Goal: Task Accomplishment & Management: Manage account settings

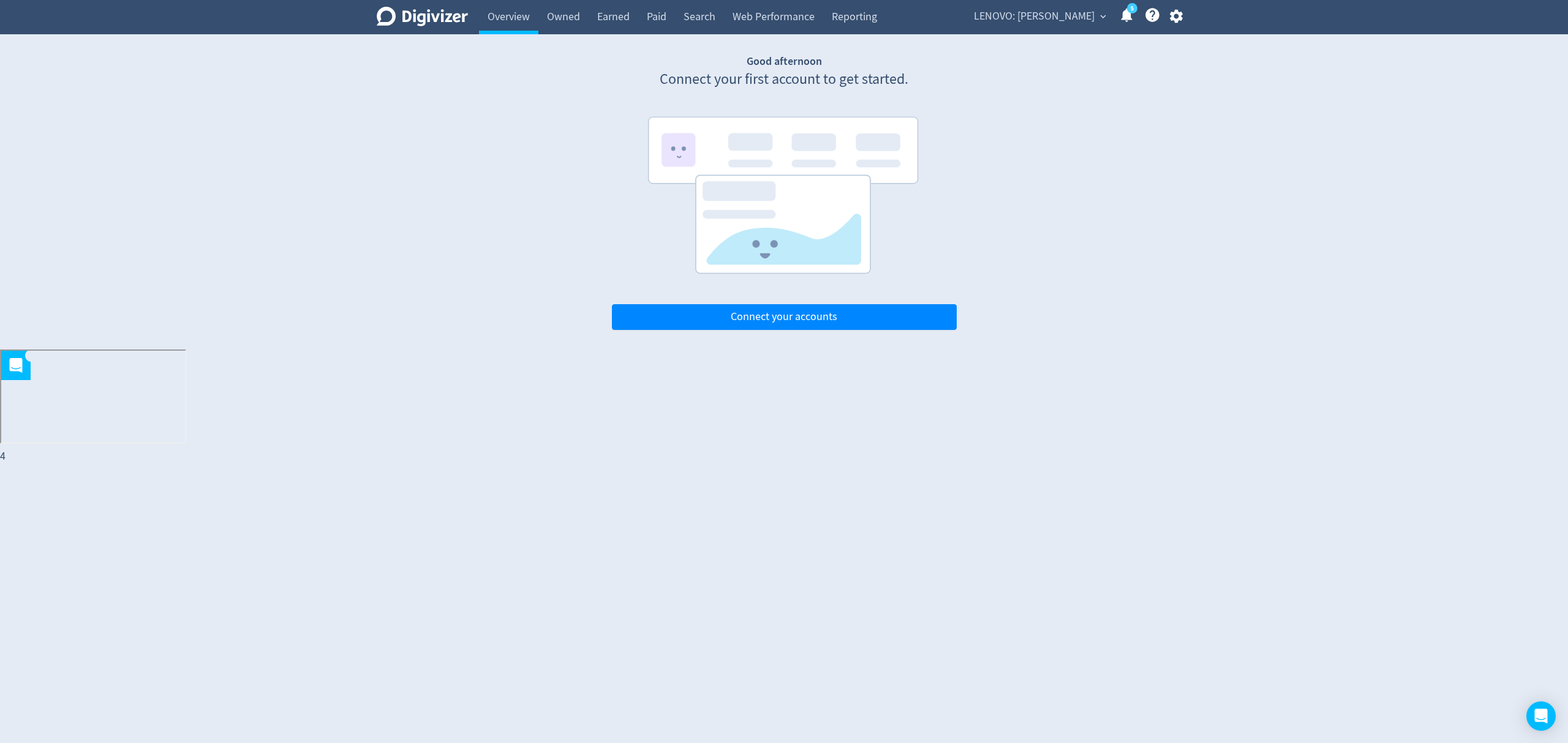
click at [1030, 26] on div "LENOVO: [PERSON_NAME] expand_more 5 Help Center - Searchable support on using D…" at bounding box center [1076, 17] width 231 height 34
click at [1040, 12] on span "LENOVO: [PERSON_NAME]" at bounding box center [1033, 17] width 121 height 20
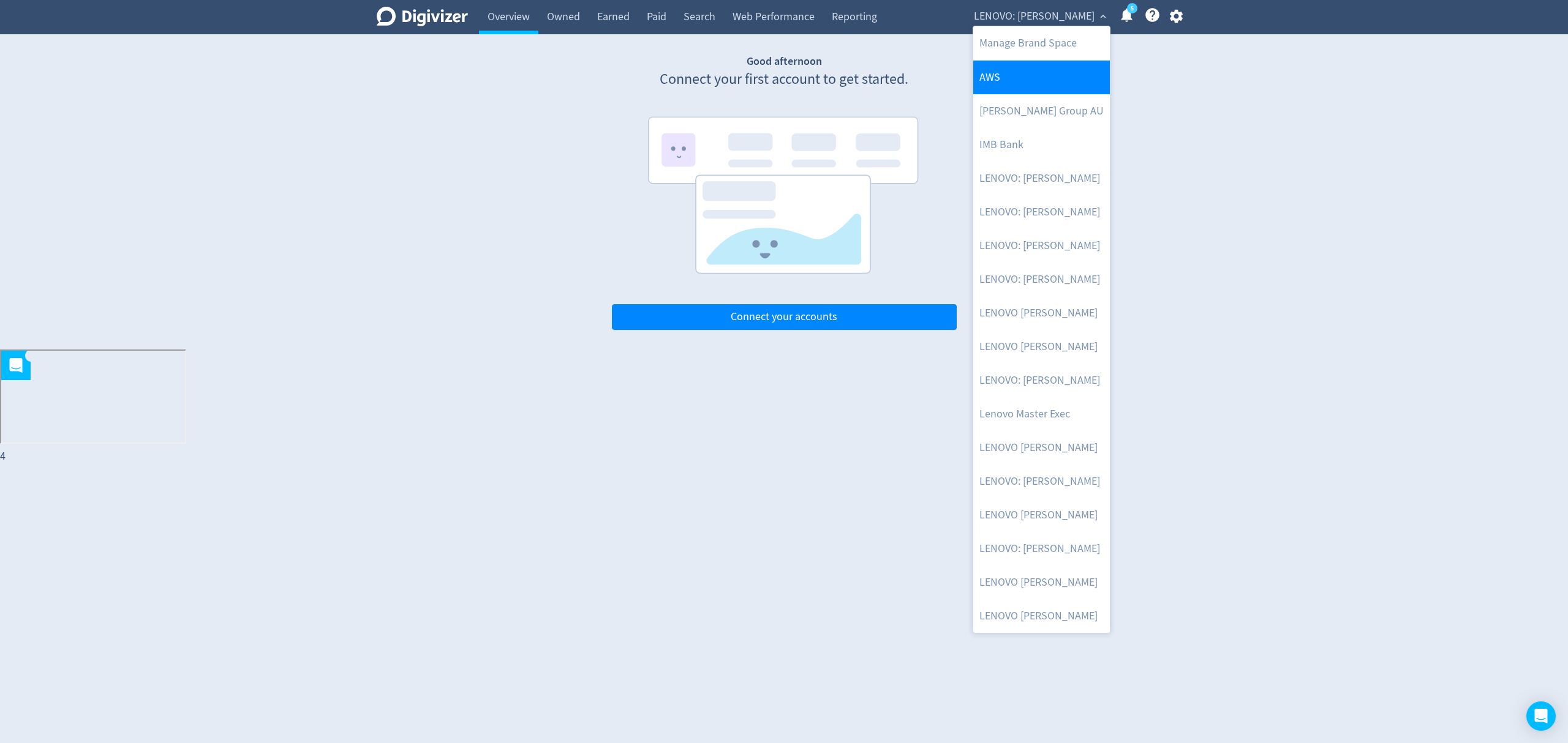
click at [1023, 83] on link "AWS" at bounding box center [1042, 77] width 137 height 33
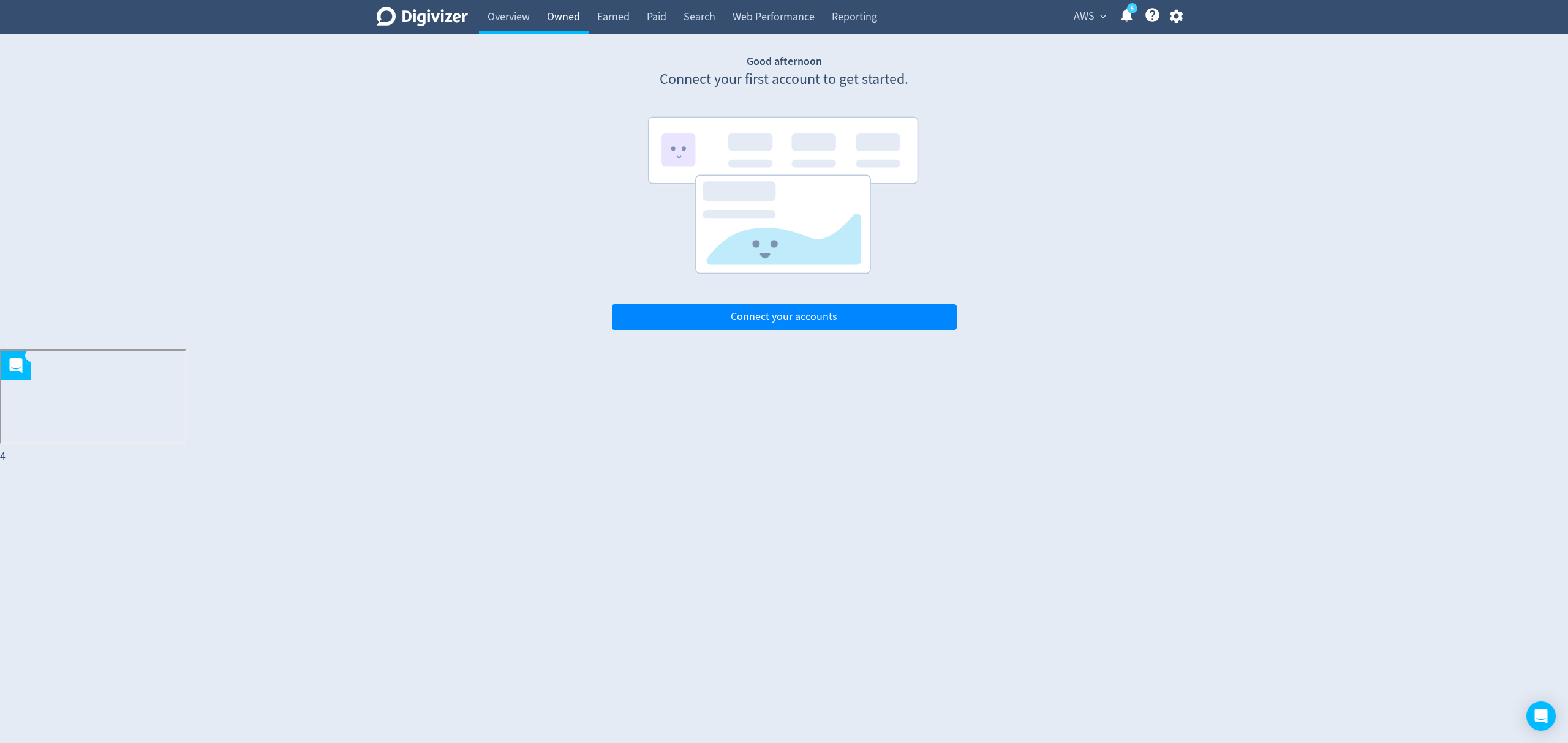
click at [551, 14] on link "Owned" at bounding box center [563, 17] width 50 height 34
click at [846, 17] on link "Reporting" at bounding box center [854, 17] width 62 height 34
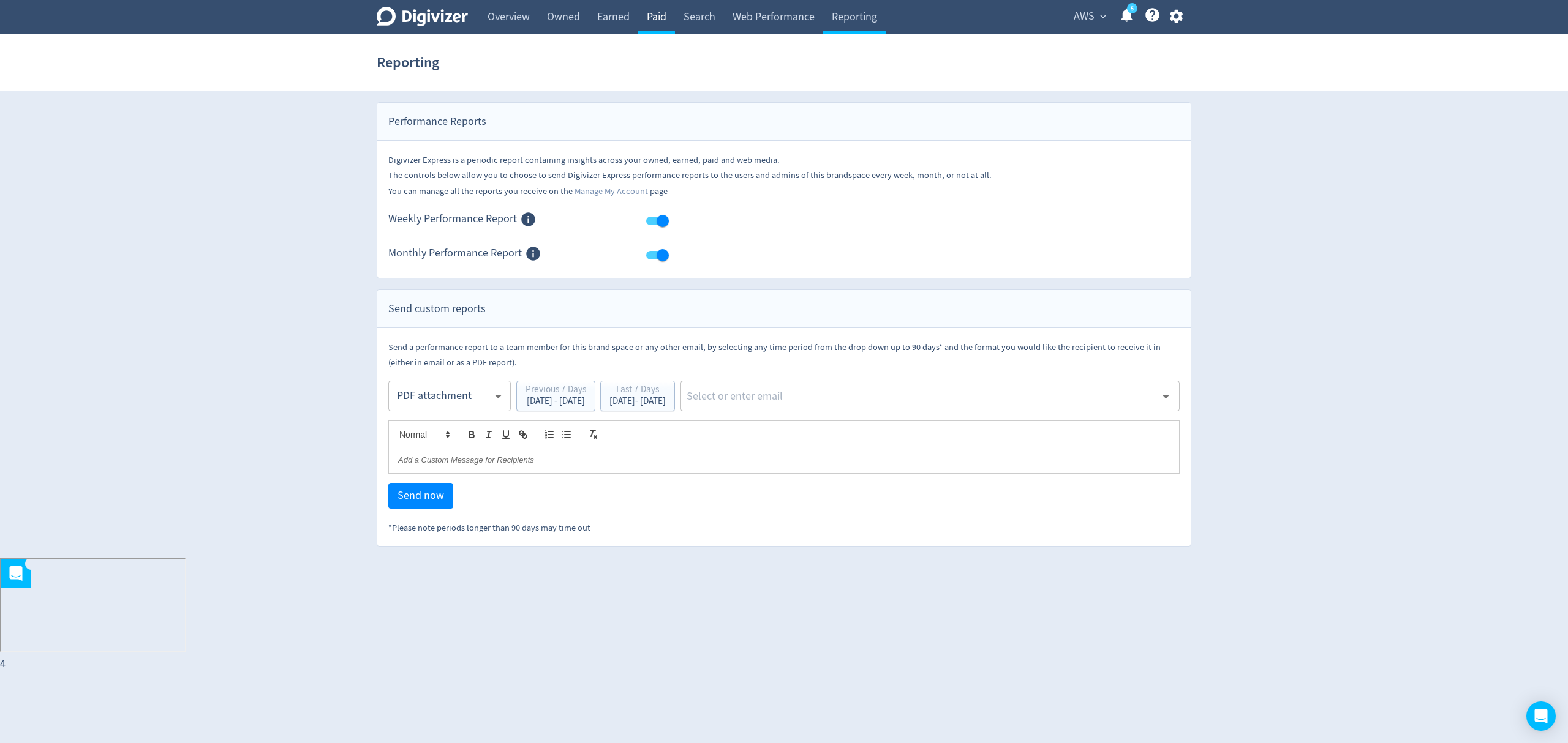
click at [653, 11] on link "Paid" at bounding box center [656, 17] width 36 height 34
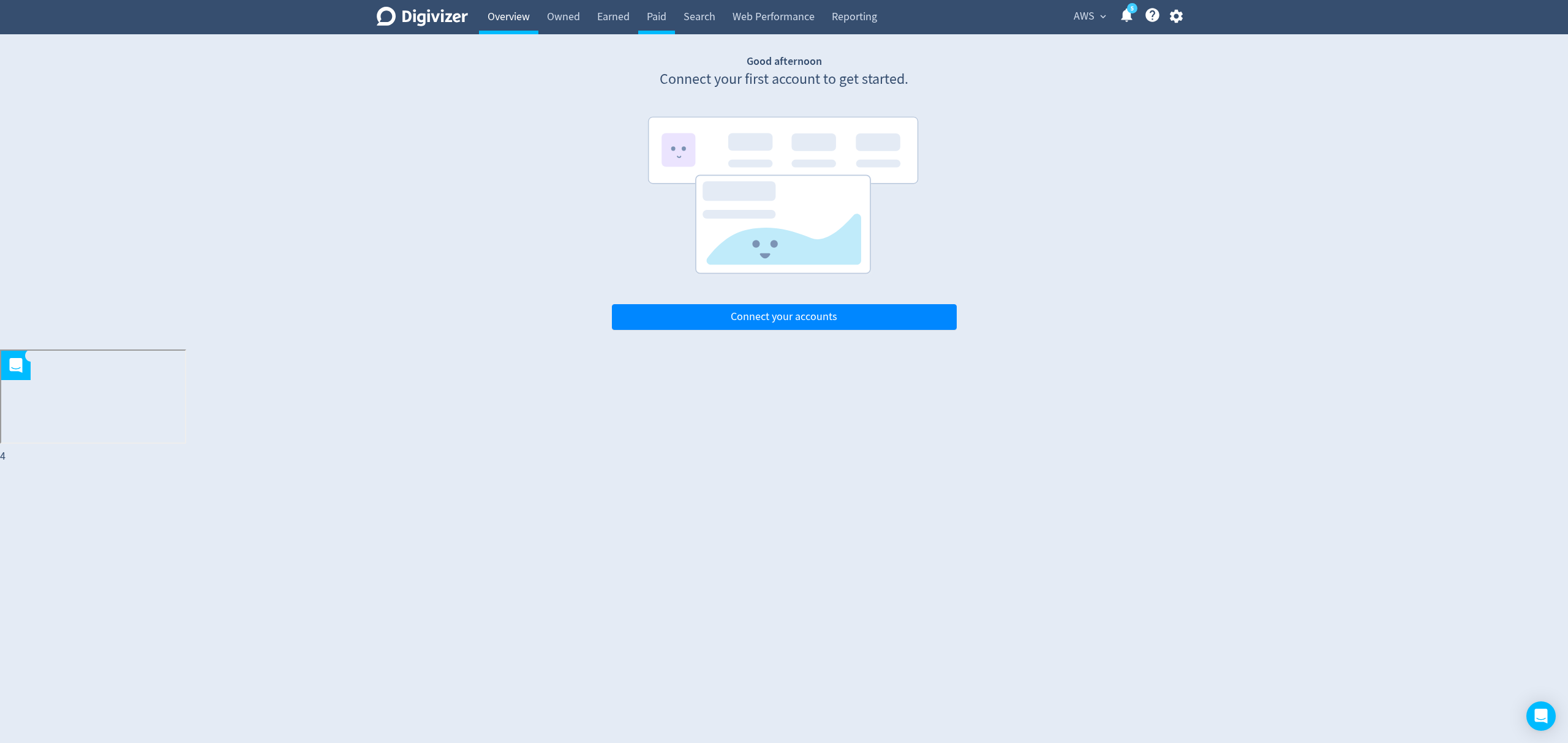
click at [484, 24] on link "Overview" at bounding box center [509, 17] width 59 height 34
click at [1176, 16] on icon "button" at bounding box center [1176, 16] width 17 height 17
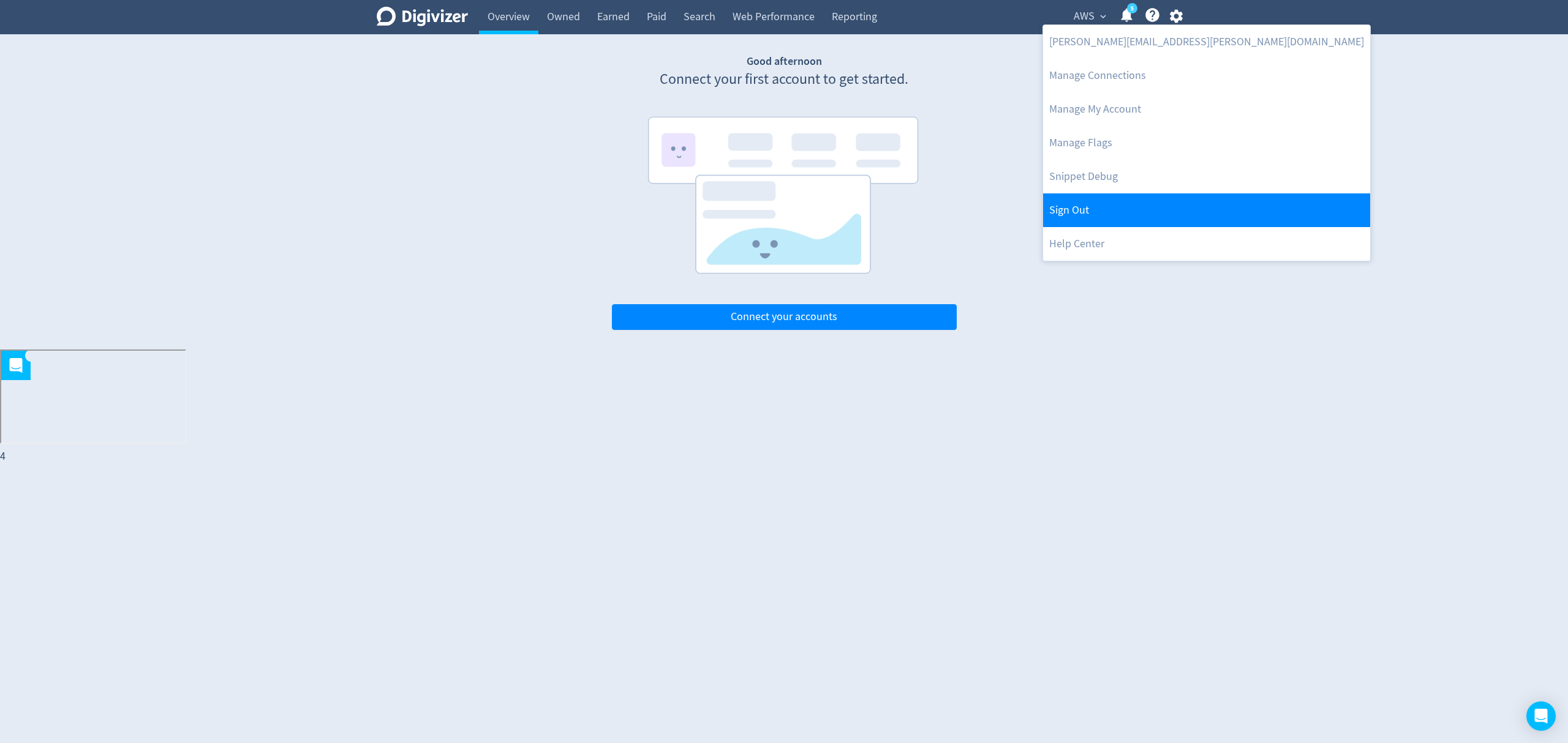
click at [1103, 199] on link "Sign Out" at bounding box center [1207, 210] width 327 height 33
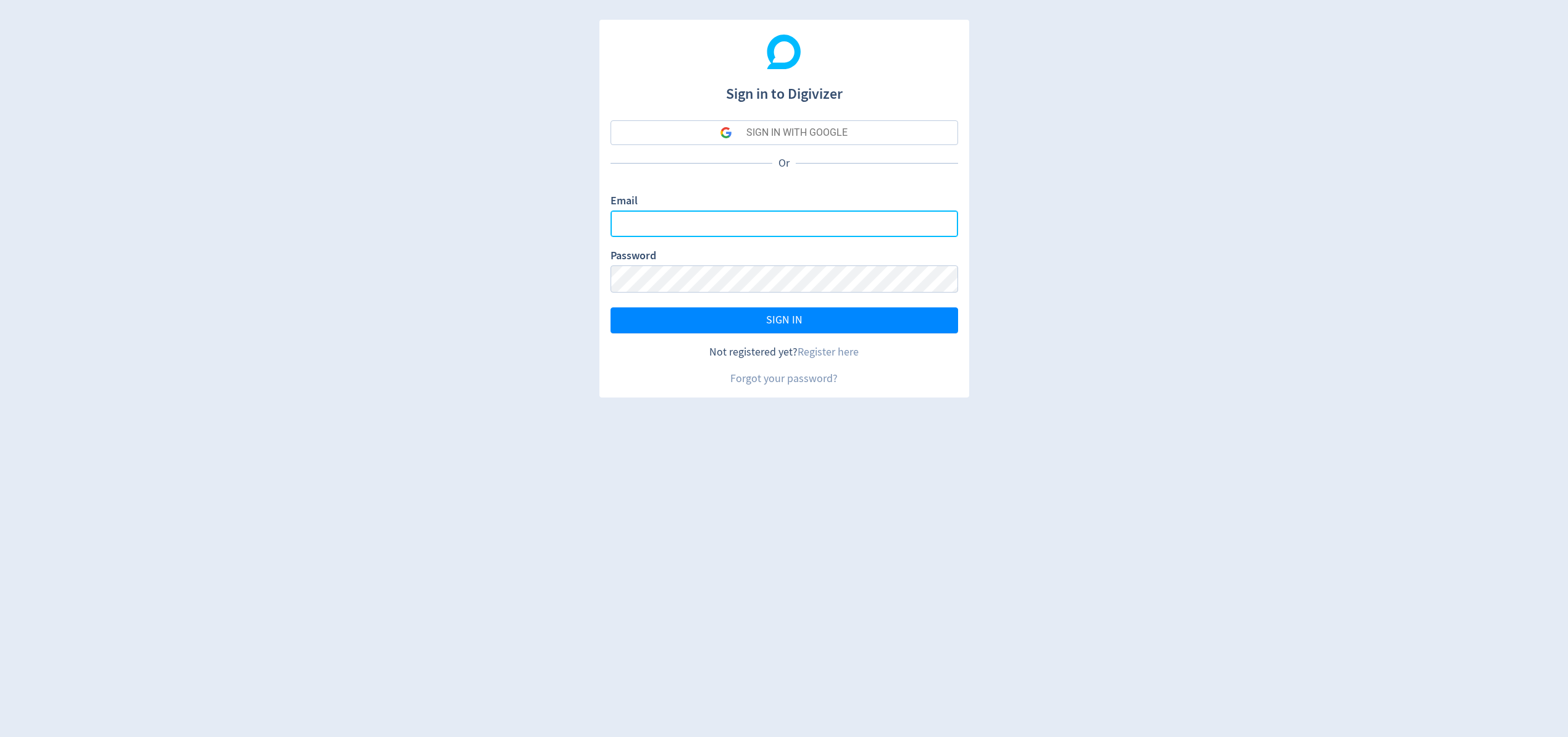
type input "[EMAIL_ADDRESS][PERSON_NAME][DOMAIN_NAME]"
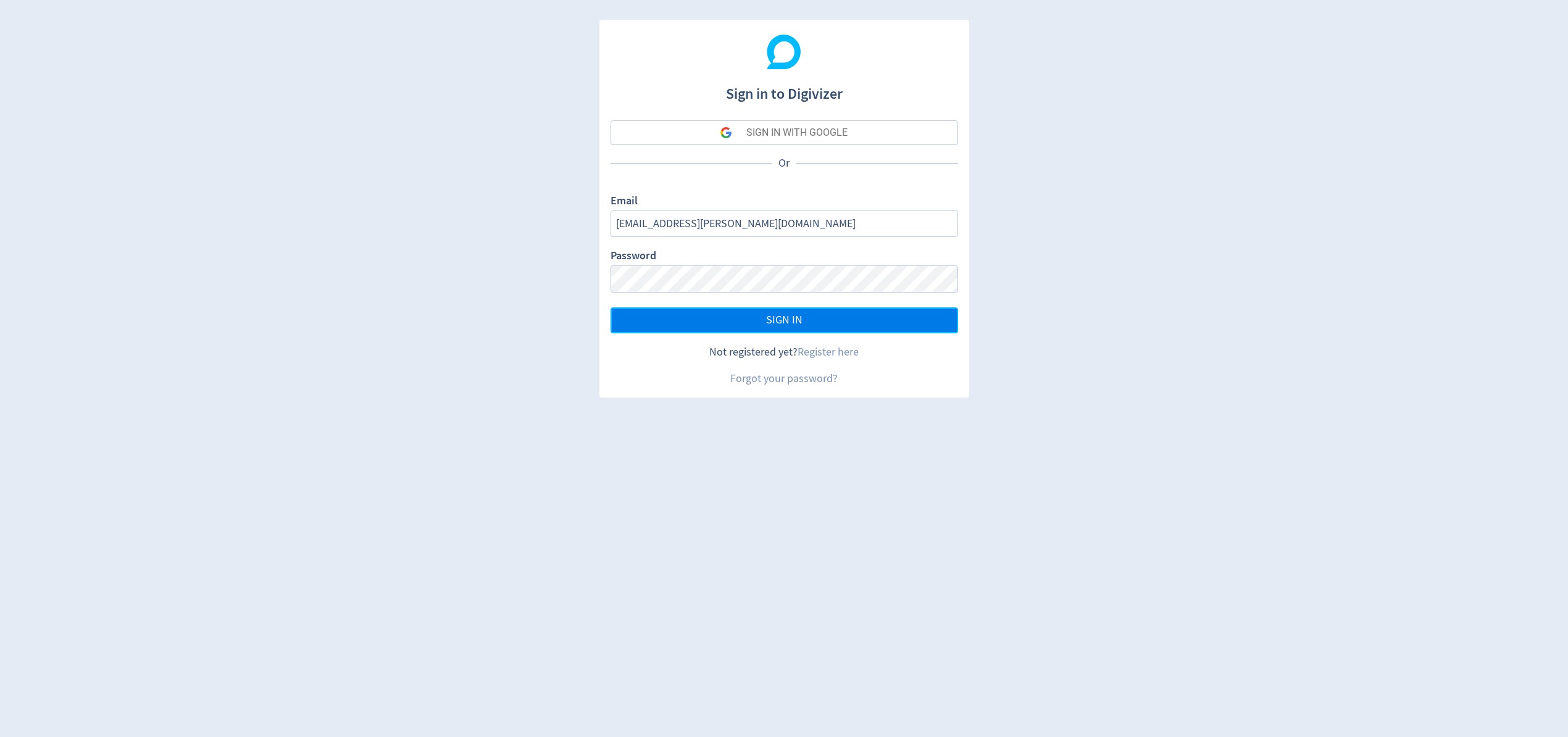
click at [825, 330] on button "SIGN IN" at bounding box center [784, 321] width 347 height 26
